Goal: Task Accomplishment & Management: Manage account settings

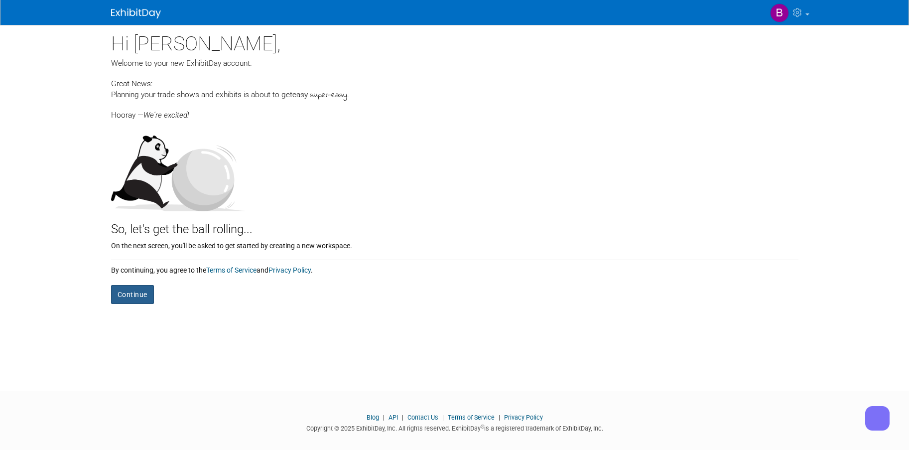
click at [133, 297] on button "Continue" at bounding box center [132, 294] width 43 height 19
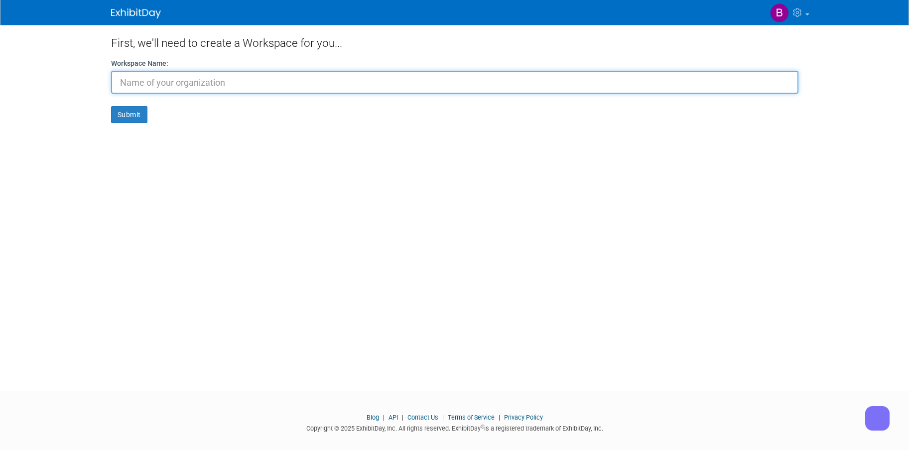
click at [206, 84] on input "text" at bounding box center [455, 82] width 688 height 23
type input "isd group"
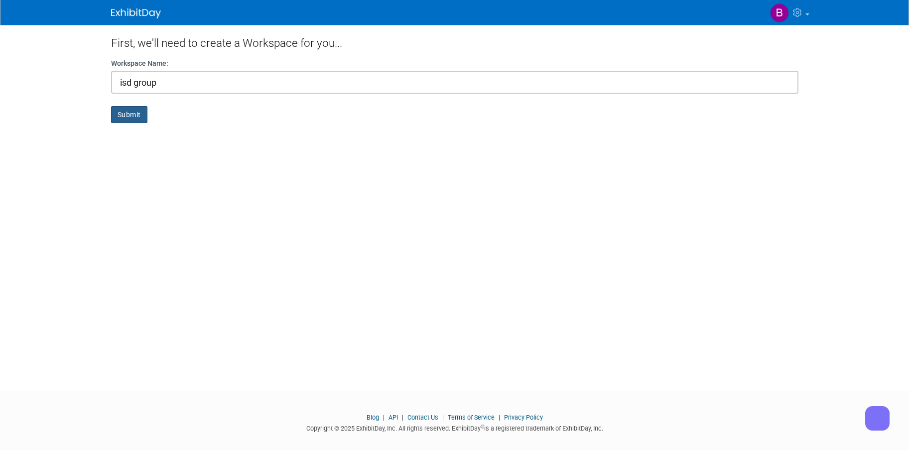
click at [145, 116] on button "Submit" at bounding box center [129, 114] width 36 height 17
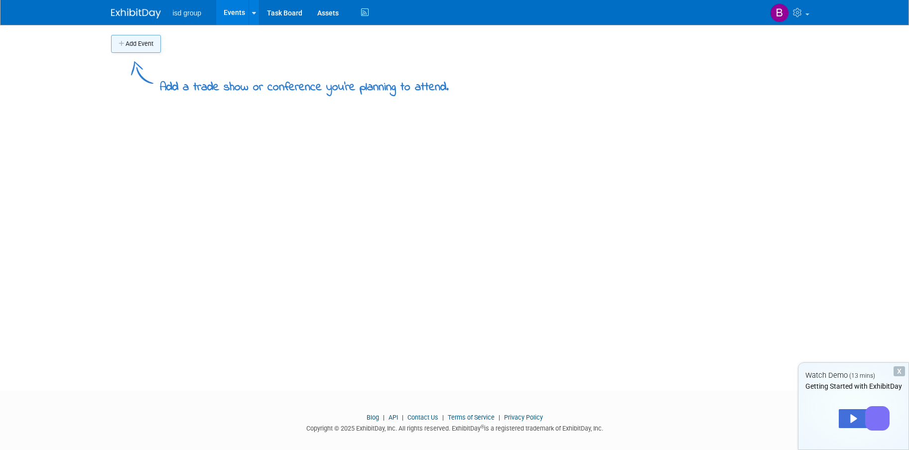
click at [145, 42] on button "Add Event" at bounding box center [136, 44] width 50 height 18
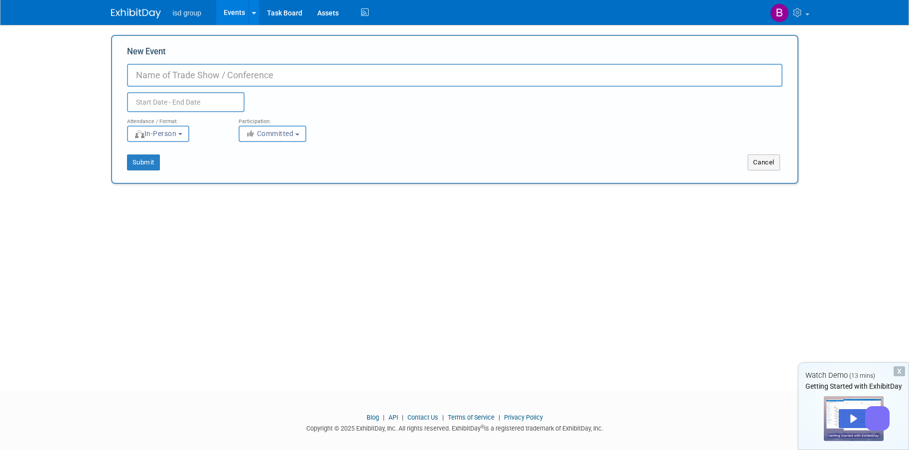
click at [180, 78] on input "New Event" at bounding box center [455, 75] width 656 height 23
type input "GlassBuild"
click at [185, 104] on input "text" at bounding box center [186, 102] width 118 height 20
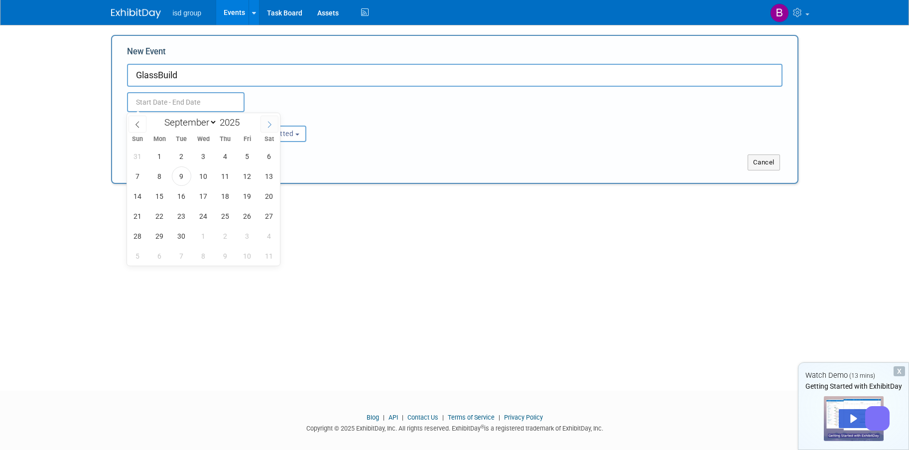
click at [270, 126] on icon at bounding box center [269, 124] width 3 height 6
click at [270, 126] on icon at bounding box center [269, 124] width 7 height 7
select select "10"
click at [178, 176] on span "4" at bounding box center [181, 175] width 19 height 19
click at [223, 176] on span "6" at bounding box center [225, 175] width 19 height 19
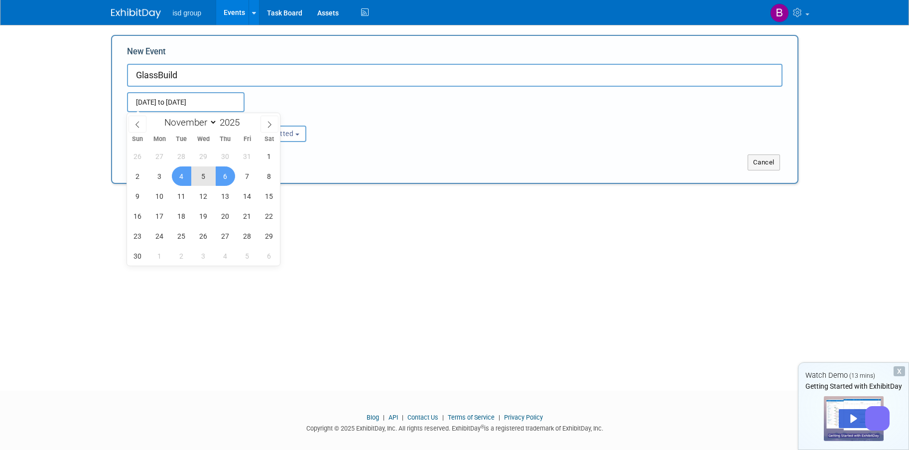
type input "Nov 4, 2025 to Nov 6, 2025"
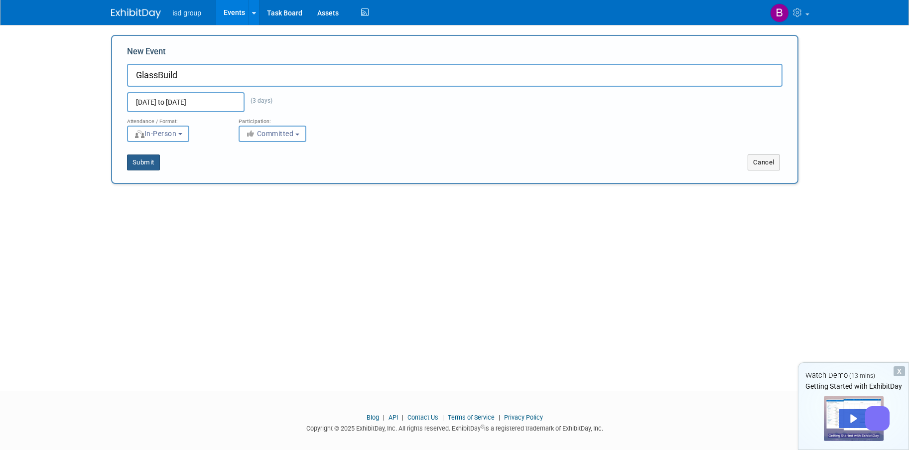
click at [138, 169] on button "Submit" at bounding box center [143, 162] width 33 height 16
type input "GlassBuild"
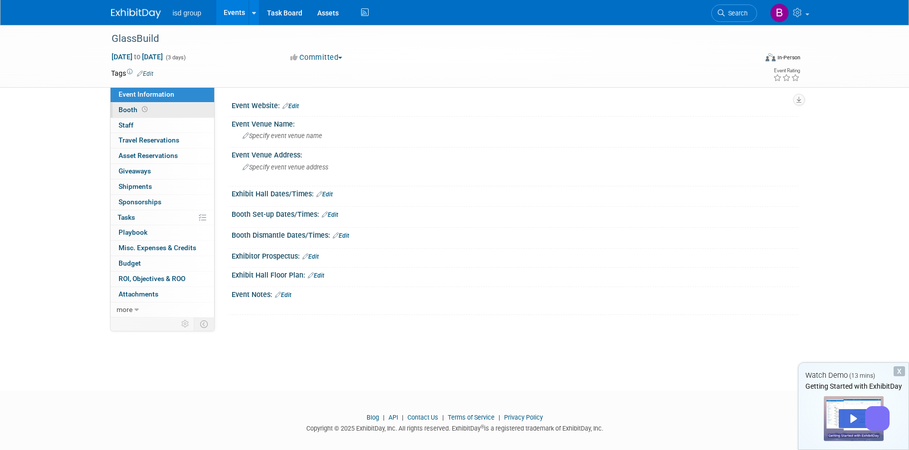
click at [162, 107] on link "Booth" at bounding box center [163, 110] width 104 height 15
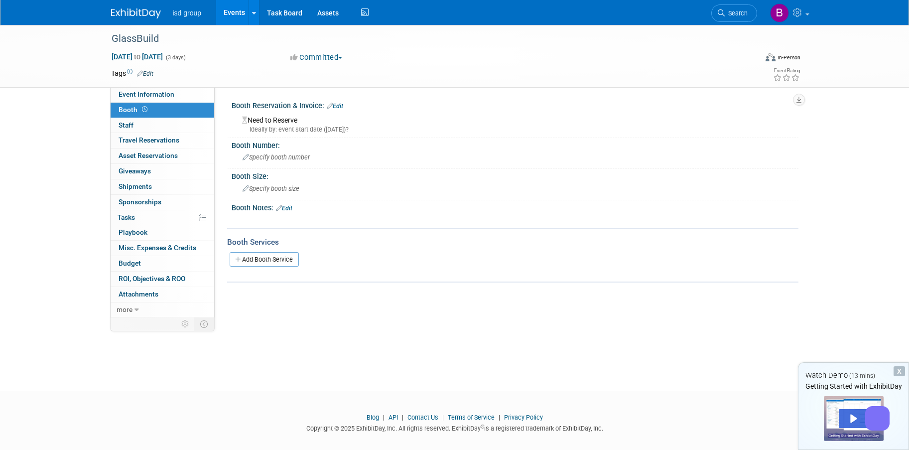
click at [340, 106] on link "Edit" at bounding box center [335, 106] width 16 height 7
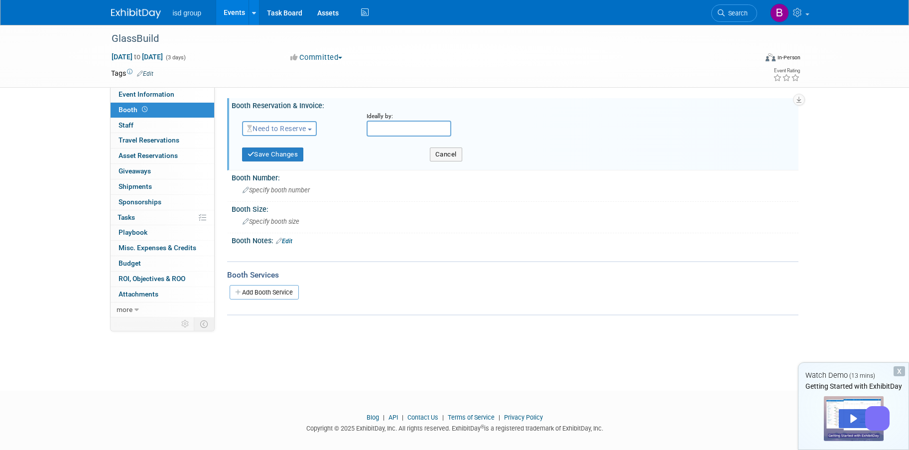
click at [301, 130] on span "Need to Reserve" at bounding box center [276, 129] width 59 height 8
click at [291, 156] on link "Reserved" at bounding box center [296, 159] width 107 height 14
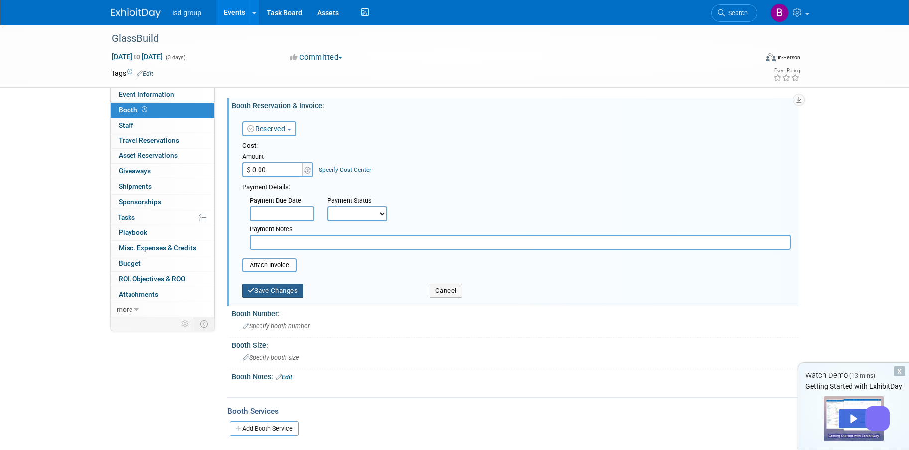
click at [287, 292] on button "Save Changes" at bounding box center [273, 290] width 62 height 14
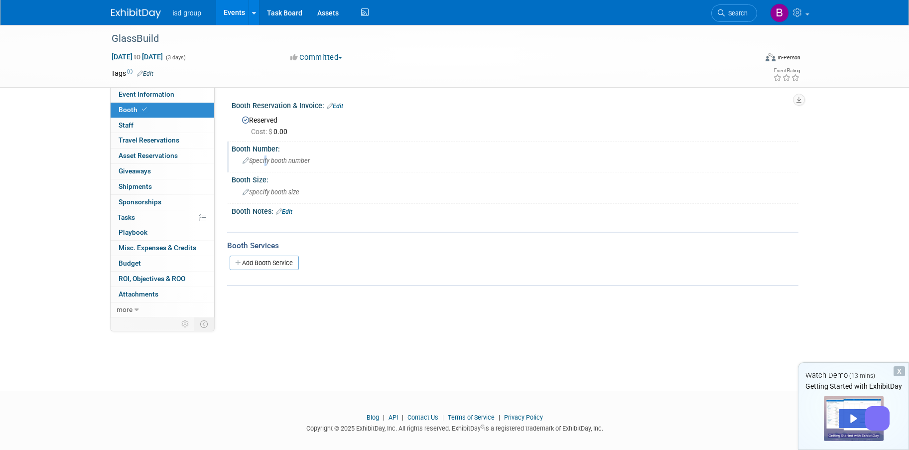
click at [265, 162] on span "Specify booth number" at bounding box center [276, 160] width 67 height 7
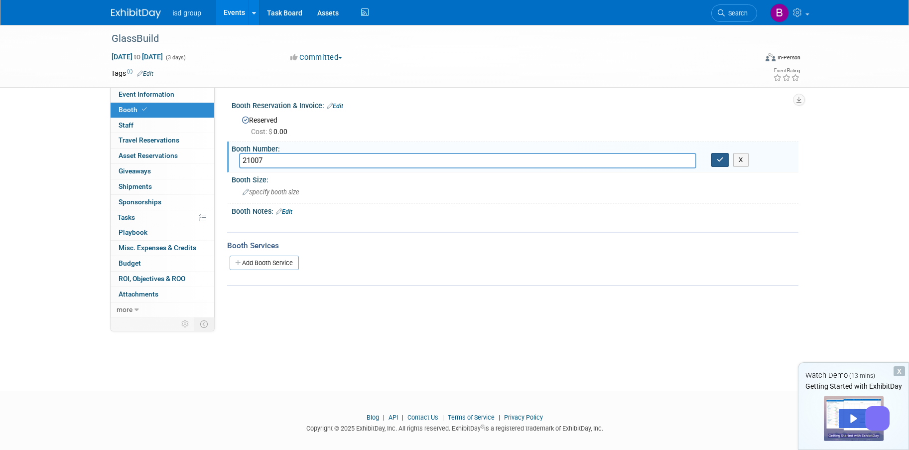
type input "21007"
click at [723, 159] on icon "button" at bounding box center [720, 159] width 7 height 6
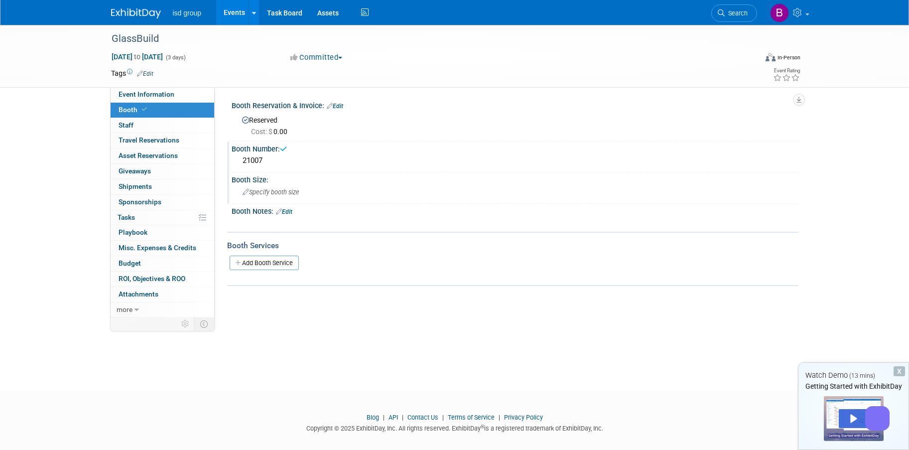
click at [278, 192] on span "Specify booth size" at bounding box center [271, 191] width 57 height 7
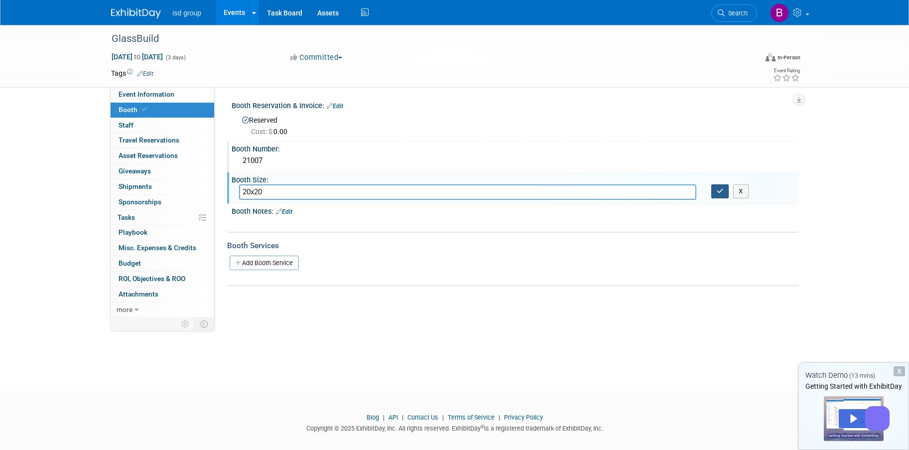
type input "20x20"
click at [720, 191] on icon "button" at bounding box center [720, 191] width 7 height 6
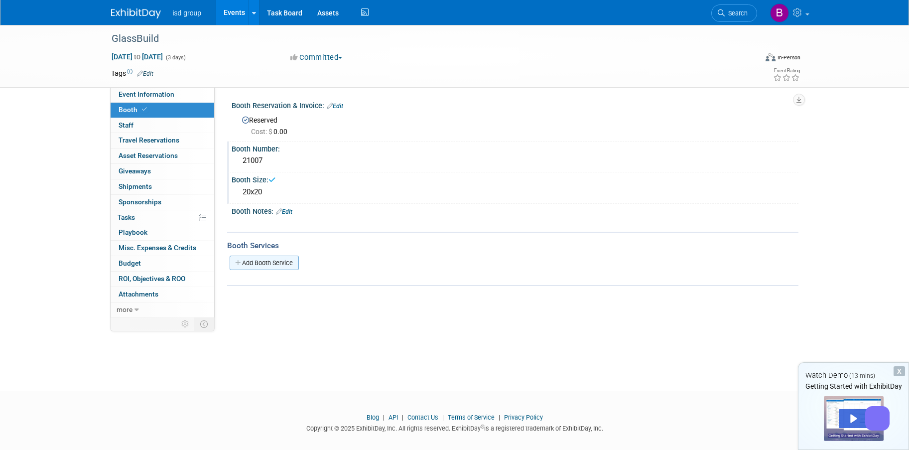
click at [260, 264] on link "Add Booth Service" at bounding box center [264, 263] width 69 height 14
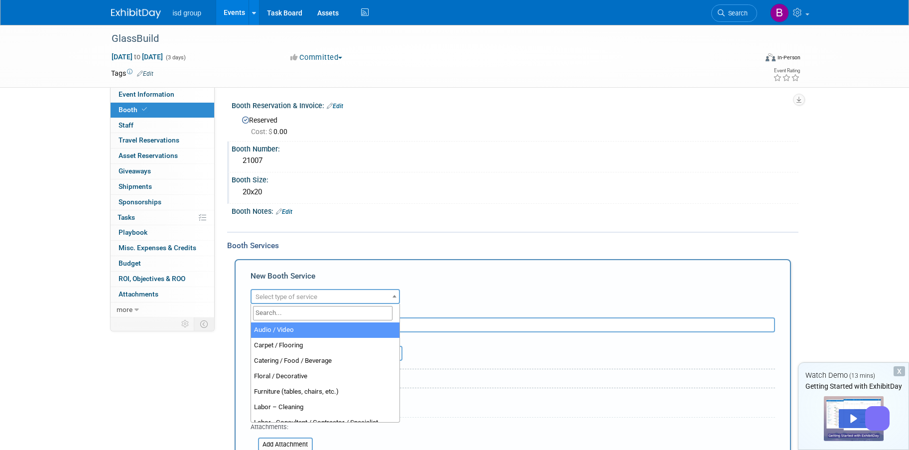
click at [308, 297] on span "Select type of service" at bounding box center [287, 296] width 62 height 7
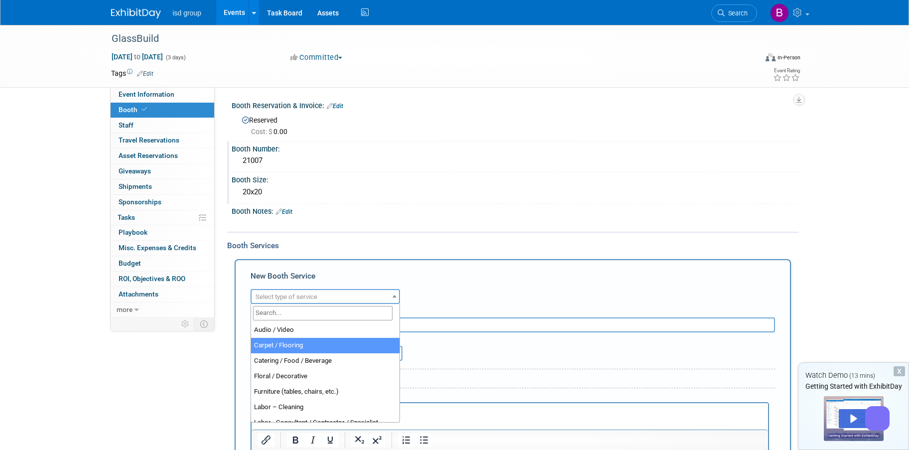
select select "4"
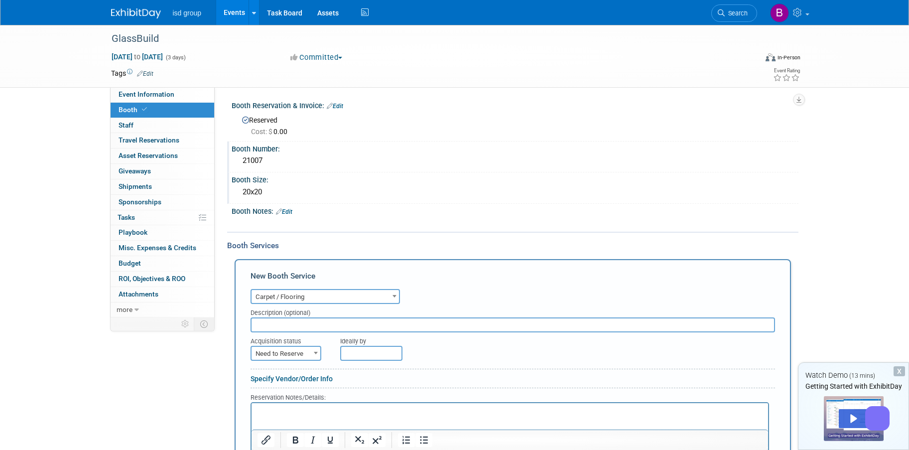
click at [293, 323] on input "text" at bounding box center [513, 324] width 525 height 15
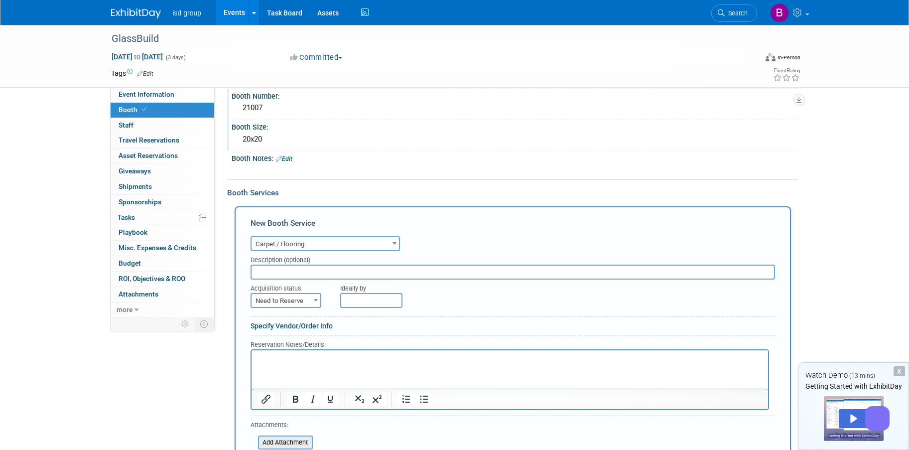
scroll to position [199, 0]
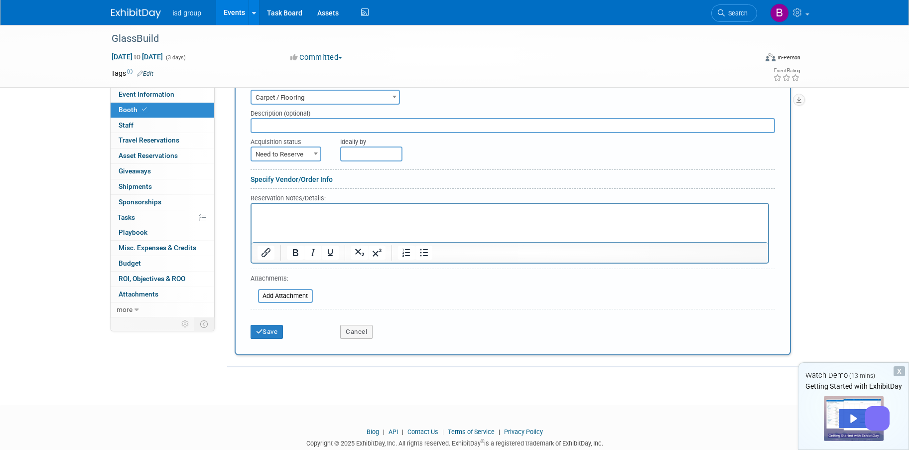
click at [286, 160] on span "Need to Reserve" at bounding box center [286, 154] width 69 height 14
select select "2"
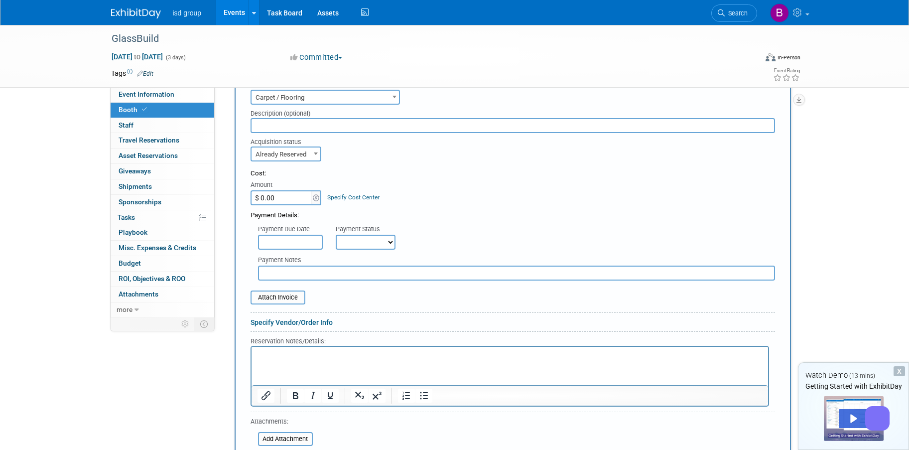
click at [367, 242] on select "Not Paid Yet Partially Paid Paid in Full" at bounding box center [366, 242] width 60 height 15
select select "1"
click at [336, 235] on select "Not Paid Yet Partially Paid Paid in Full" at bounding box center [366, 242] width 60 height 15
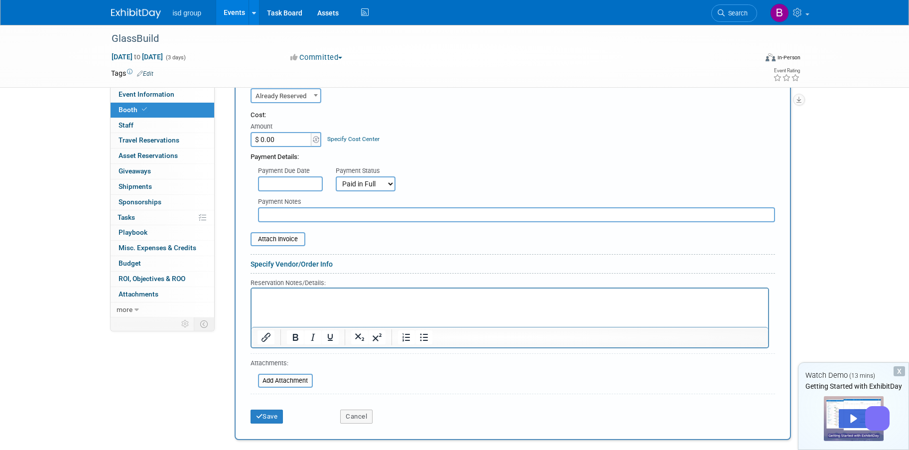
scroll to position [349, 0]
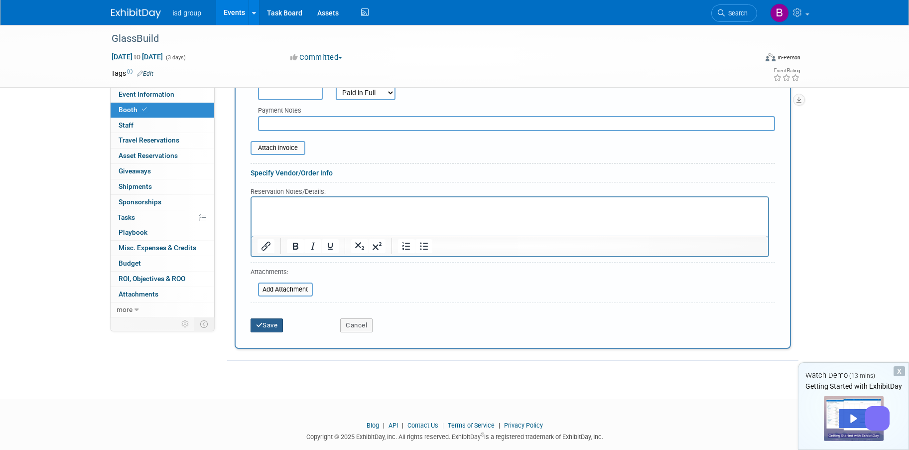
click at [278, 326] on button "Save" at bounding box center [267, 325] width 33 height 14
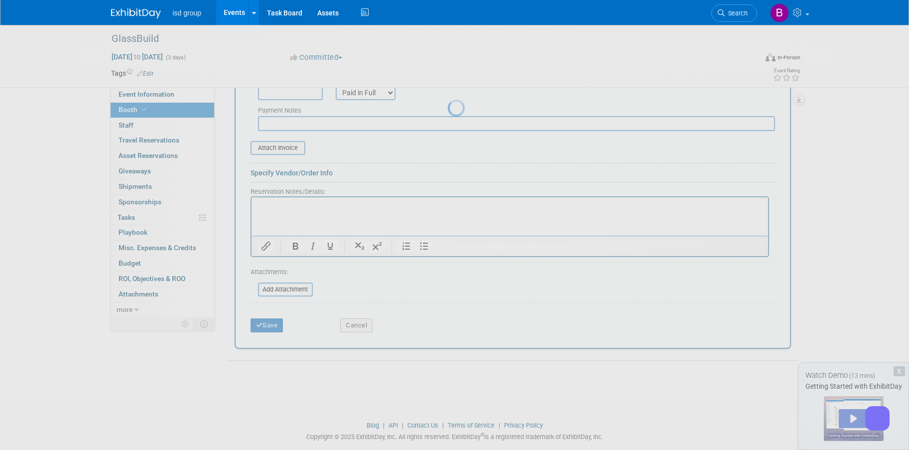
scroll to position [10, 0]
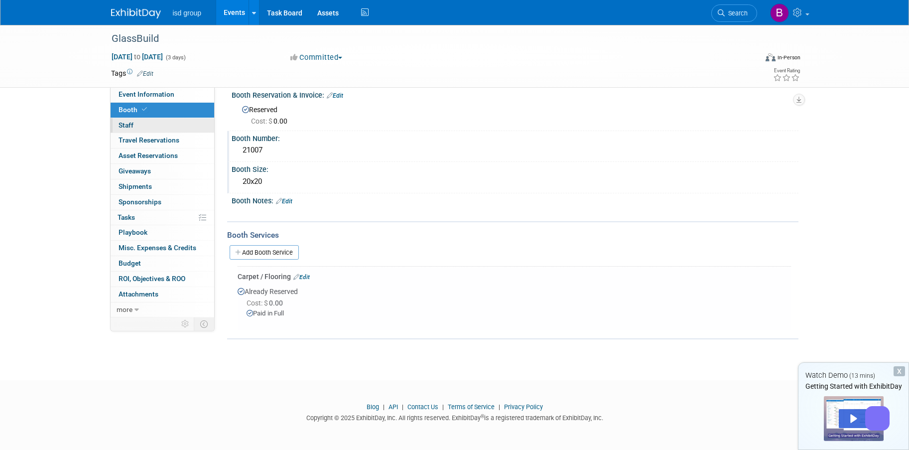
click at [137, 125] on link "0 Staff 0" at bounding box center [163, 125] width 104 height 15
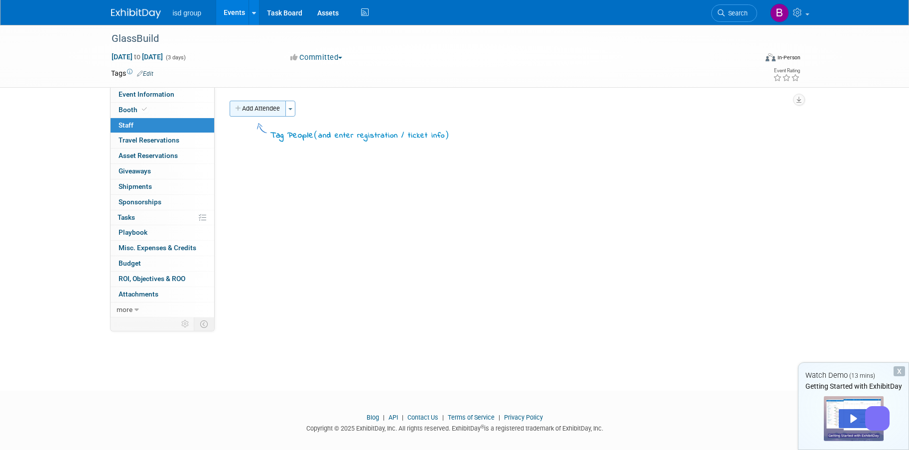
click at [260, 107] on button "Add Attendee" at bounding box center [258, 109] width 56 height 16
select select "47a604b9-832c-492b-a5fe-fec2525de33b"
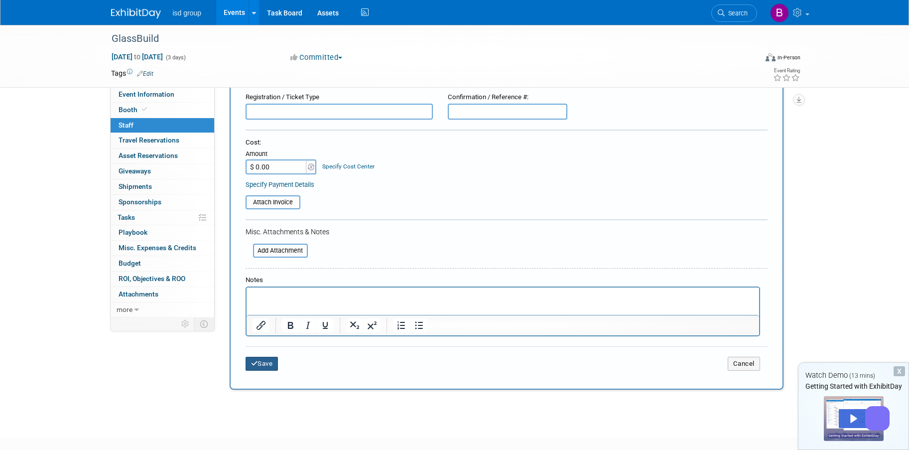
click at [263, 365] on button "Save" at bounding box center [262, 364] width 33 height 14
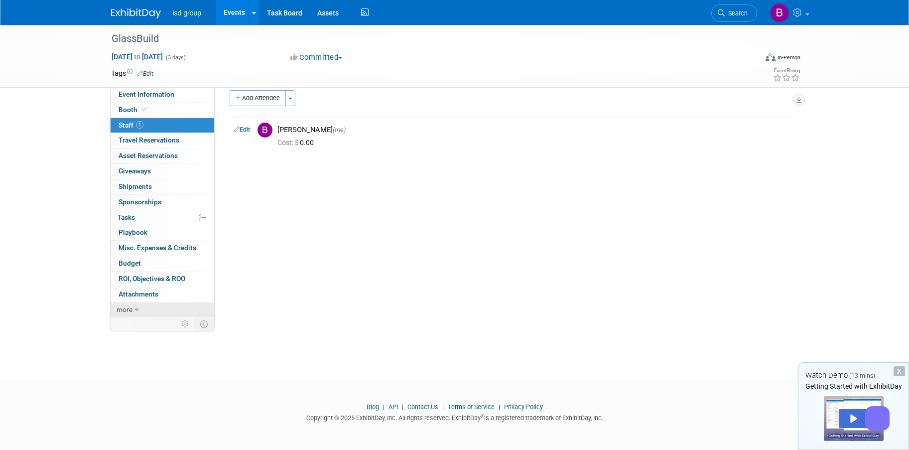
click at [127, 312] on span "more" at bounding box center [125, 309] width 16 height 8
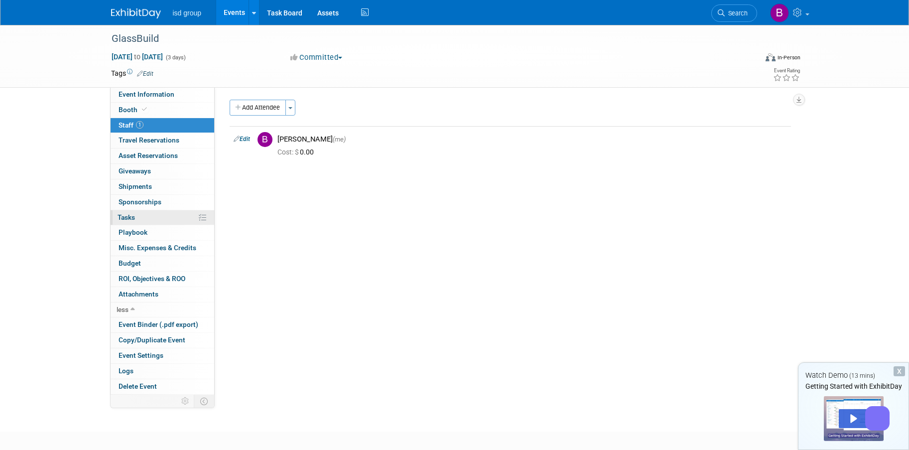
scroll to position [0, 0]
click at [155, 114] on link "Booth" at bounding box center [163, 110] width 104 height 15
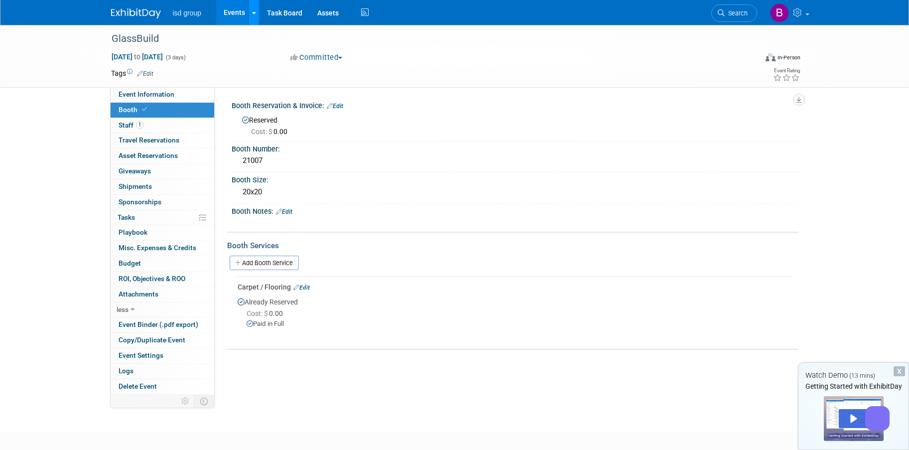
click at [253, 13] on icon at bounding box center [254, 13] width 4 height 6
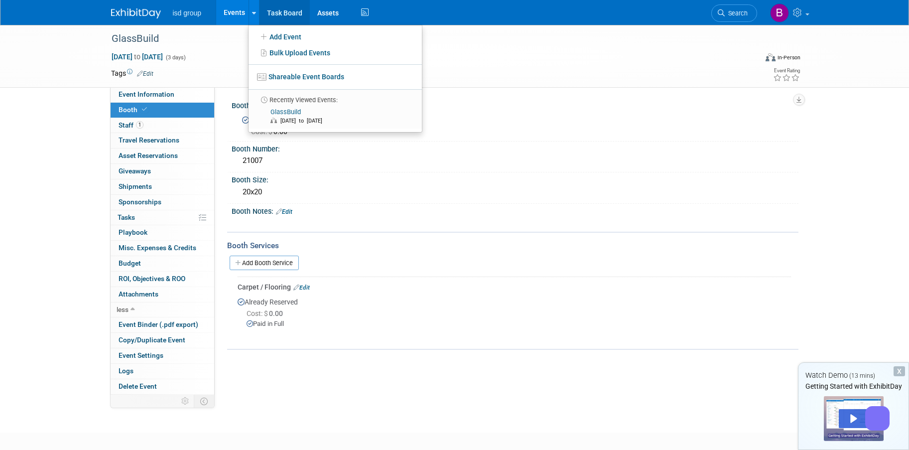
click at [286, 15] on link "Task Board" at bounding box center [285, 12] width 50 height 25
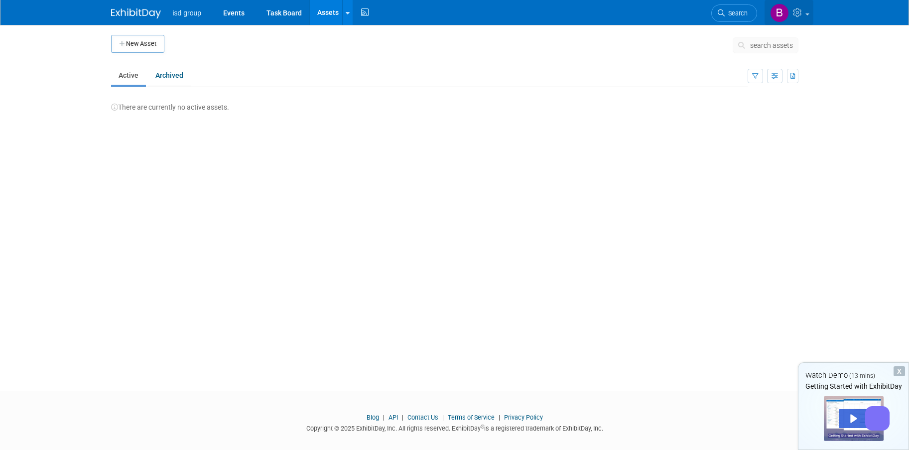
click at [801, 17] on icon at bounding box center [798, 12] width 11 height 9
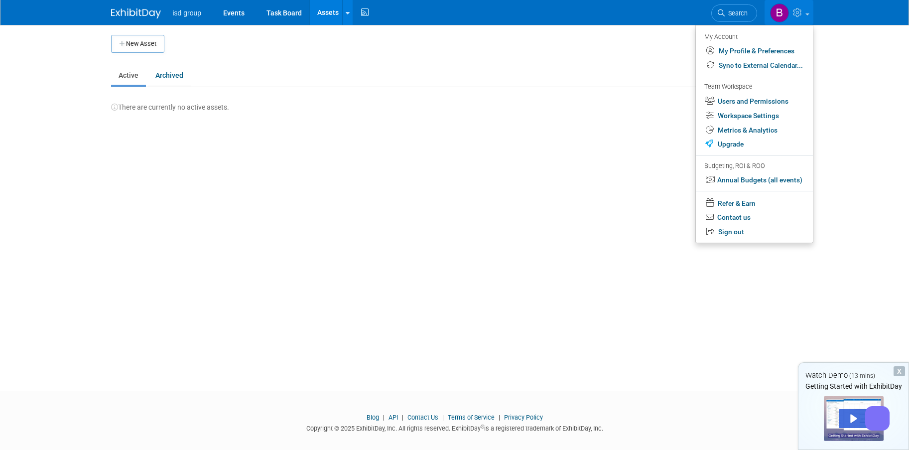
click at [138, 10] on img at bounding box center [136, 13] width 50 height 10
